Goal: Obtain resource: Download file/media

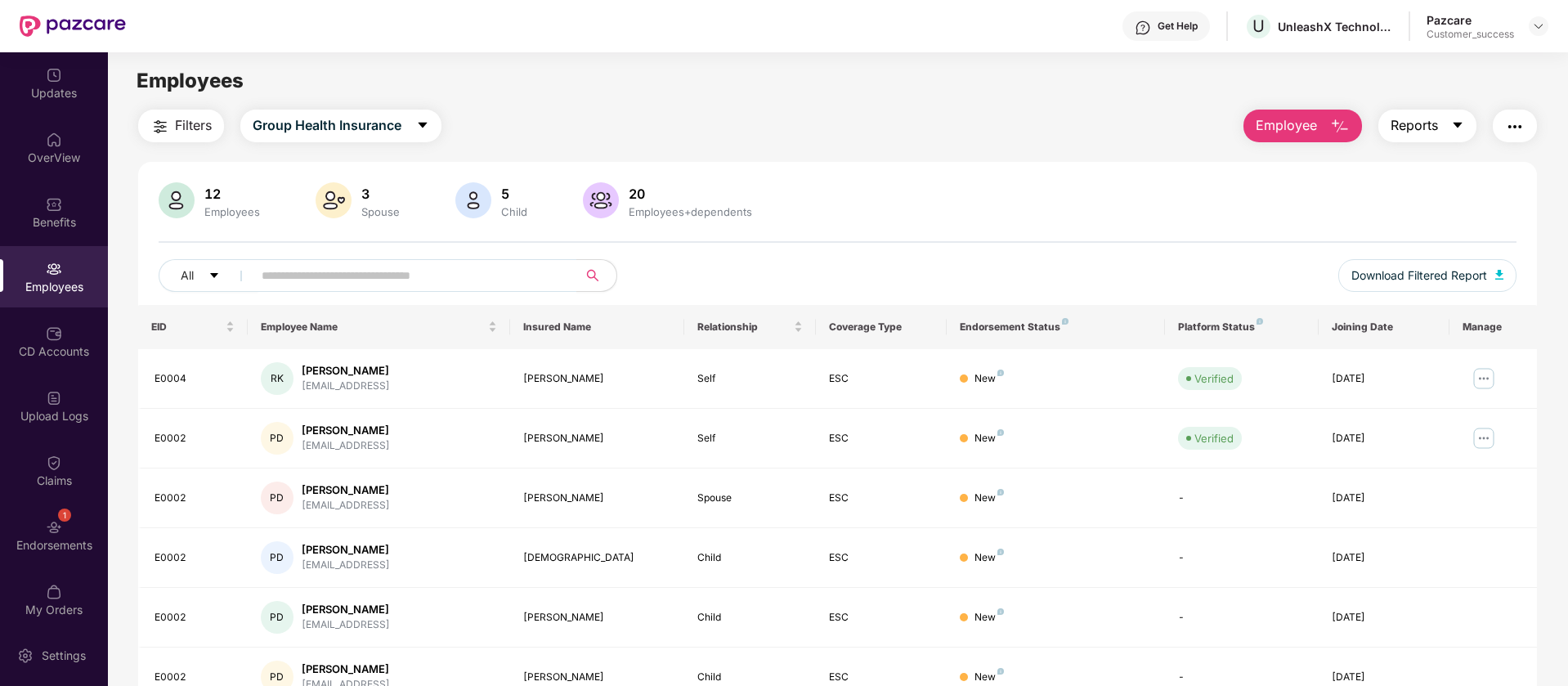
click at [1439, 125] on button "Reports" at bounding box center [1427, 126] width 98 height 32
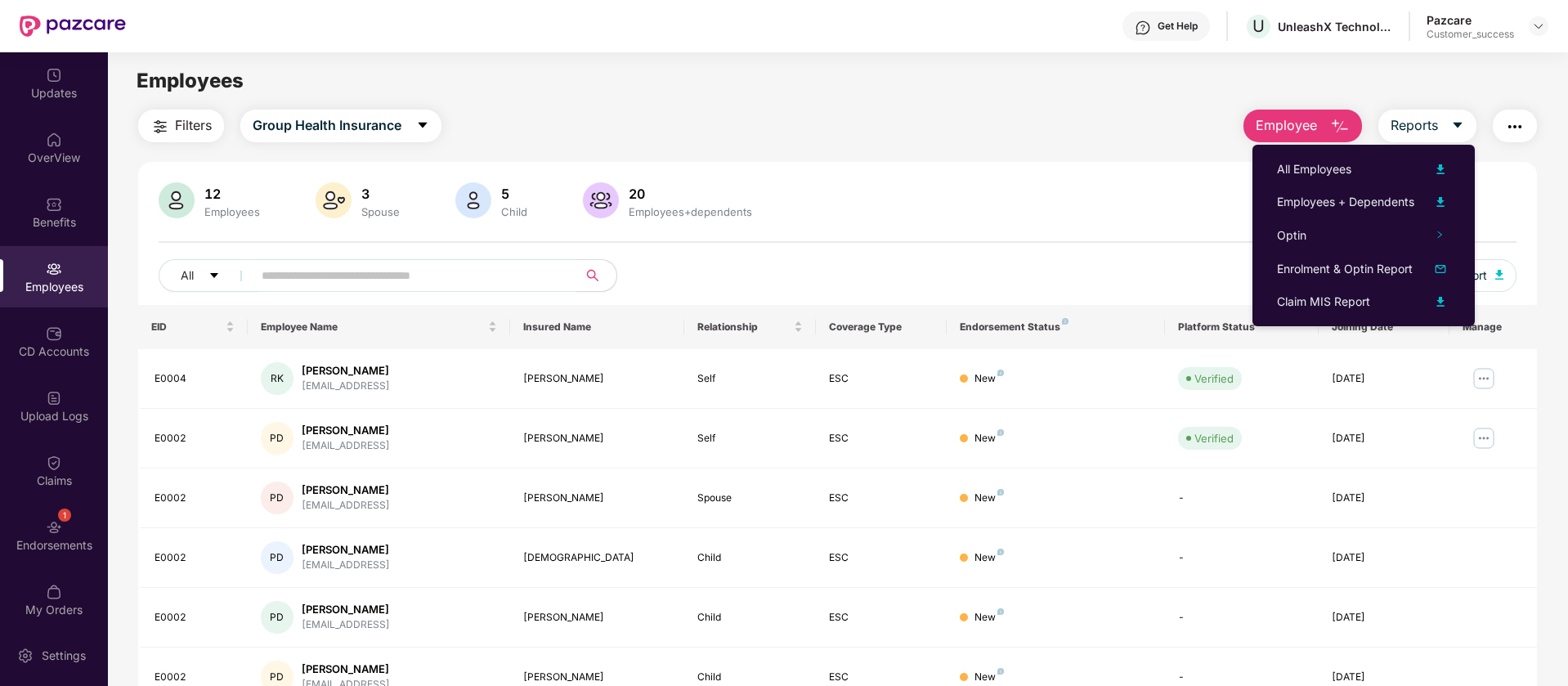
click at [1511, 136] on button "button" at bounding box center [1515, 126] width 44 height 32
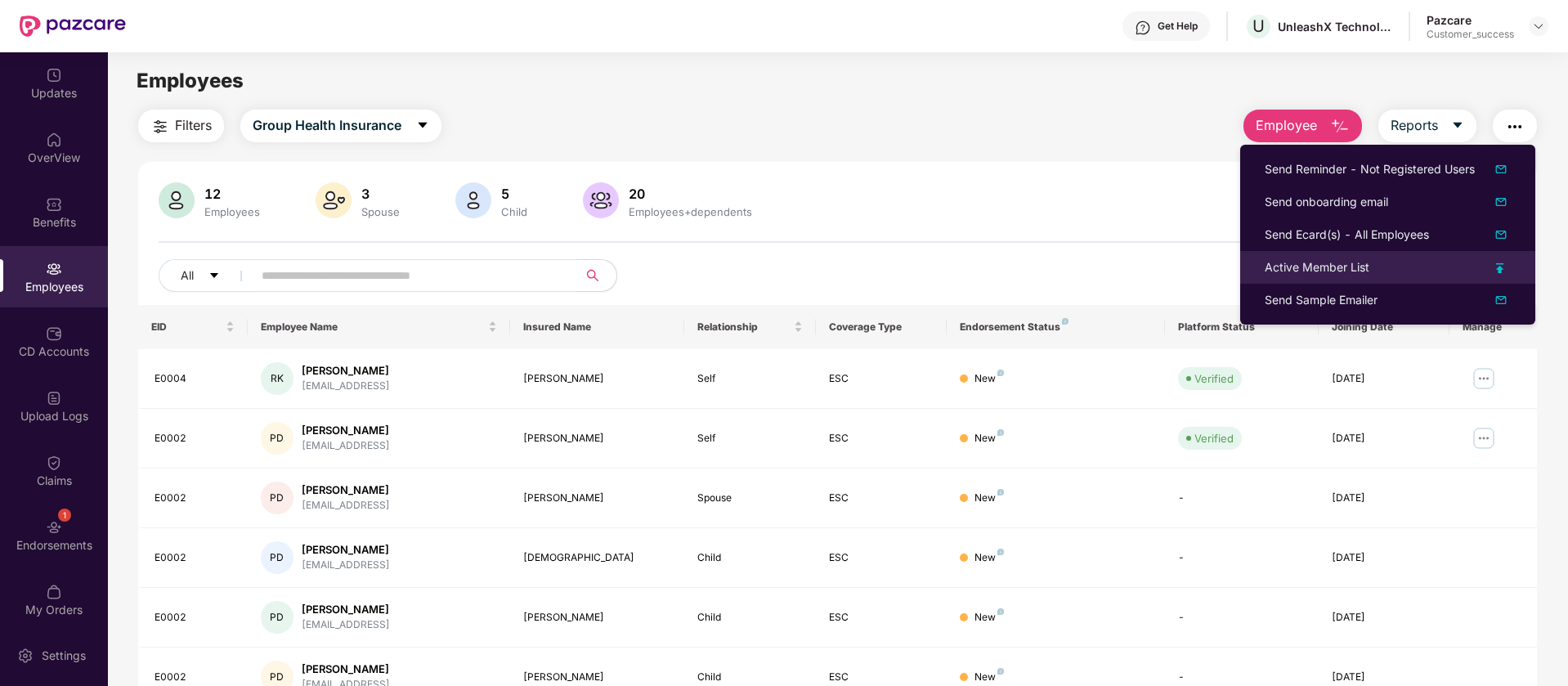
click at [1499, 265] on img at bounding box center [1499, 268] width 9 height 10
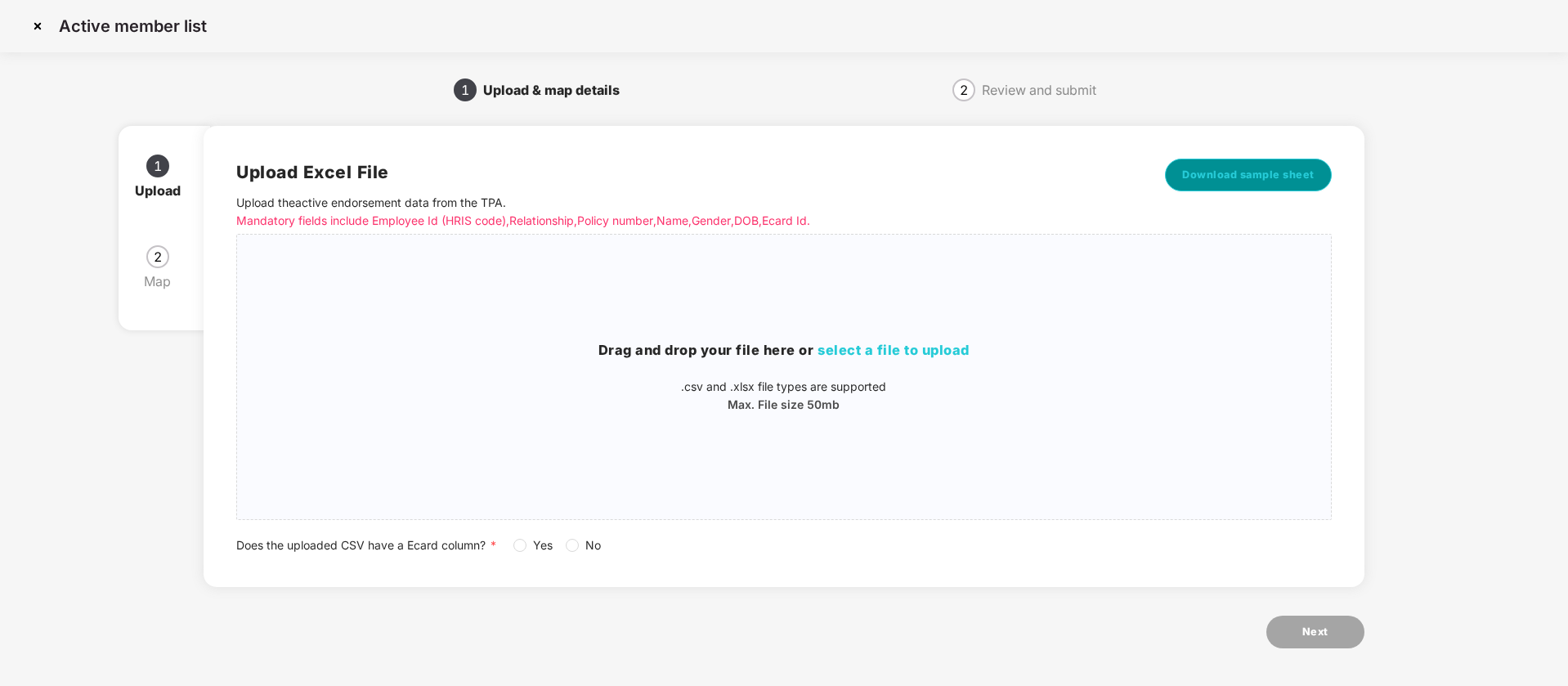
click at [1183, 167] on button "Download sample sheet" at bounding box center [1247, 175] width 167 height 32
click at [42, 32] on img at bounding box center [37, 26] width 26 height 26
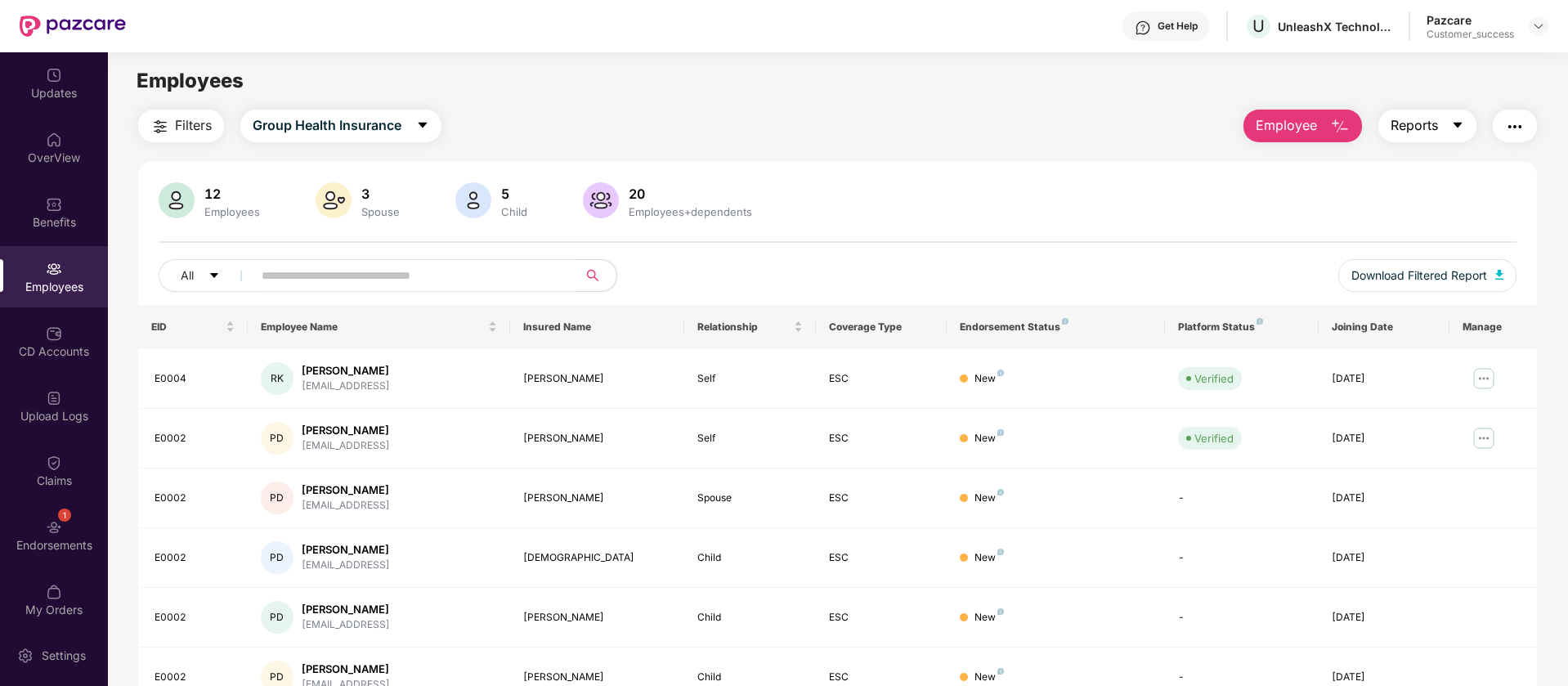
click at [1463, 125] on button "Reports" at bounding box center [1427, 126] width 98 height 32
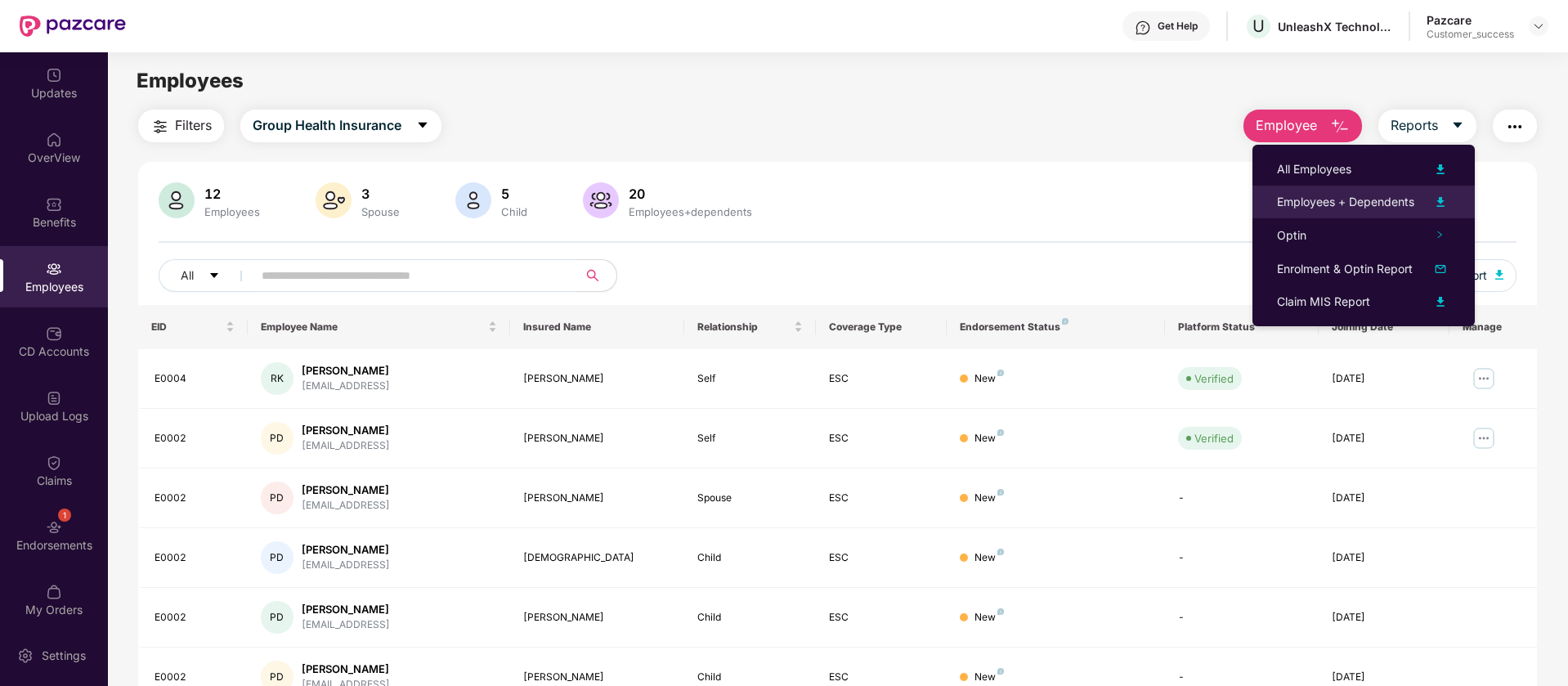
click at [1440, 206] on img at bounding box center [1441, 202] width 20 height 20
